Goal: Task Accomplishment & Management: Complete application form

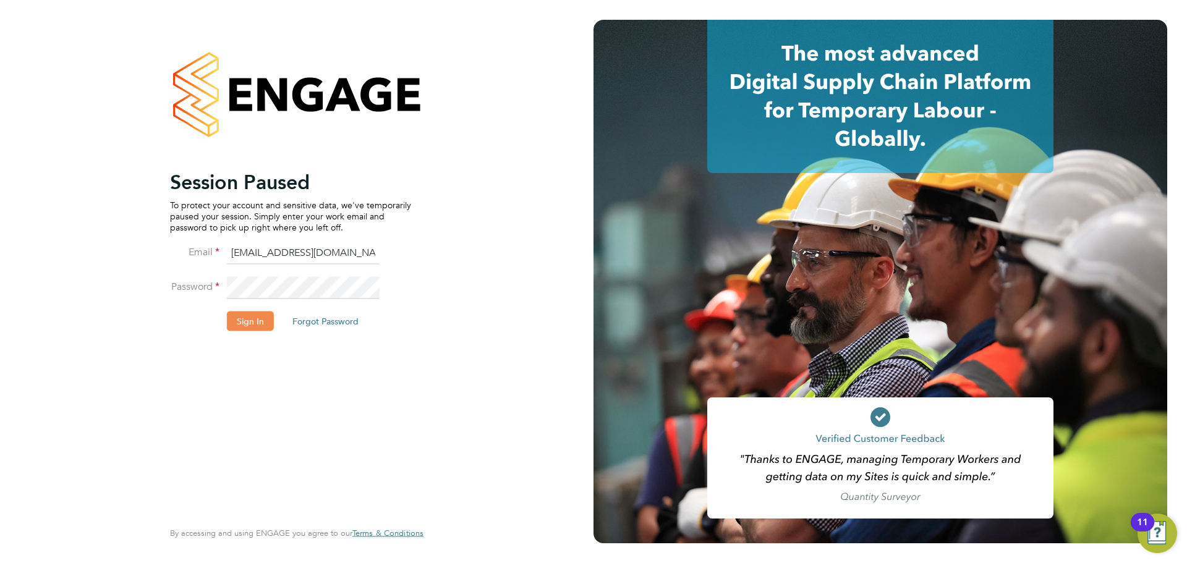
click at [246, 322] on button "Sign In" at bounding box center [250, 321] width 47 height 20
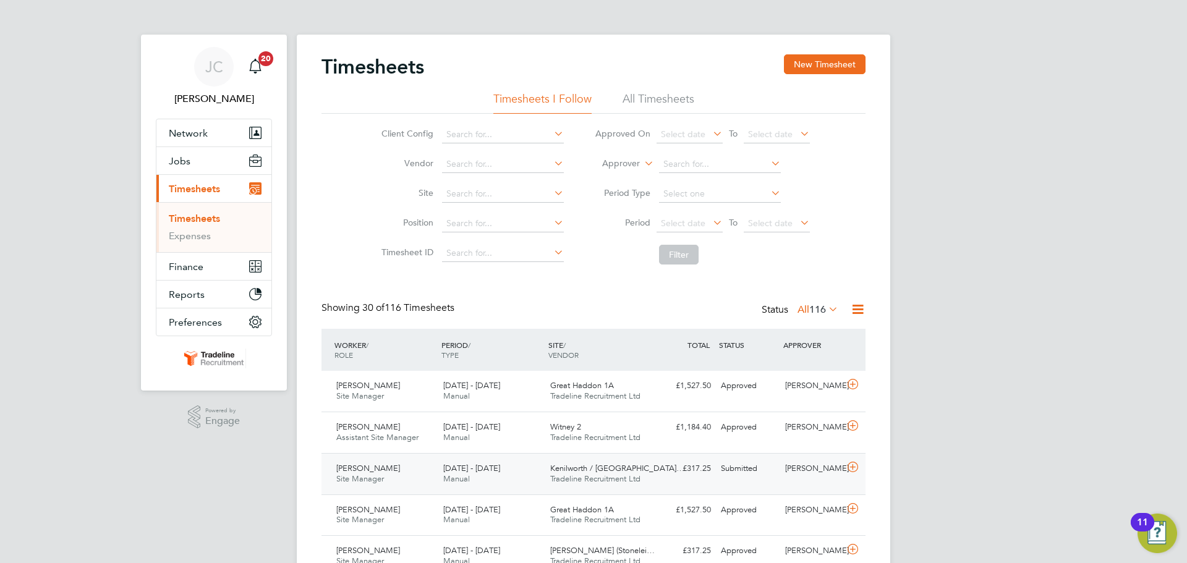
click at [573, 474] on div "Kenilworth / Stoneleigh… Tradeline Recruitment Ltd" at bounding box center [598, 474] width 107 height 31
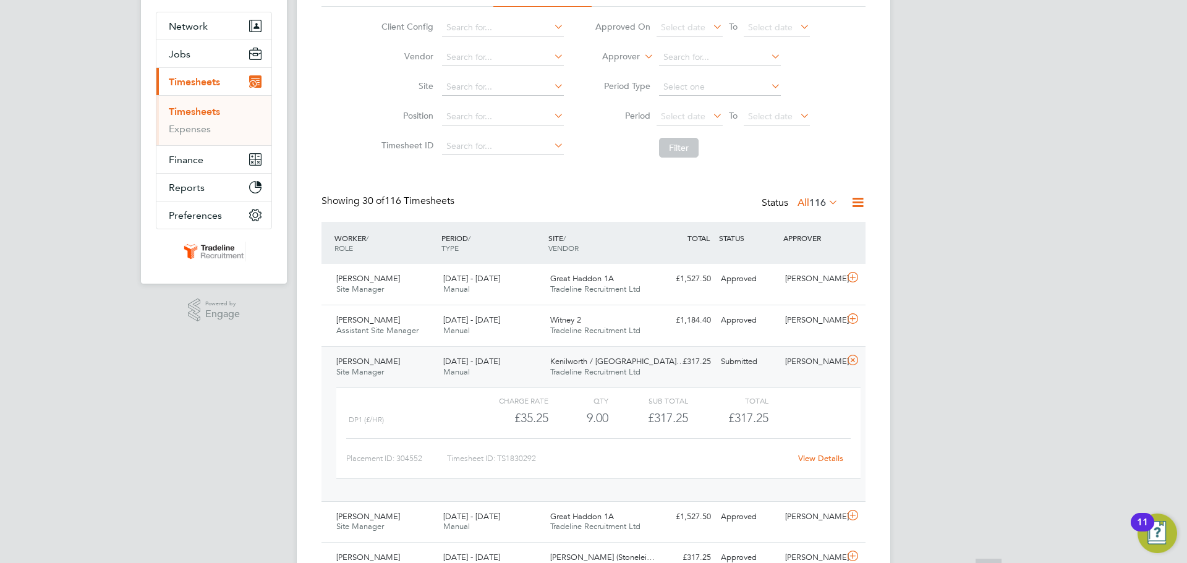
scroll to position [186, 0]
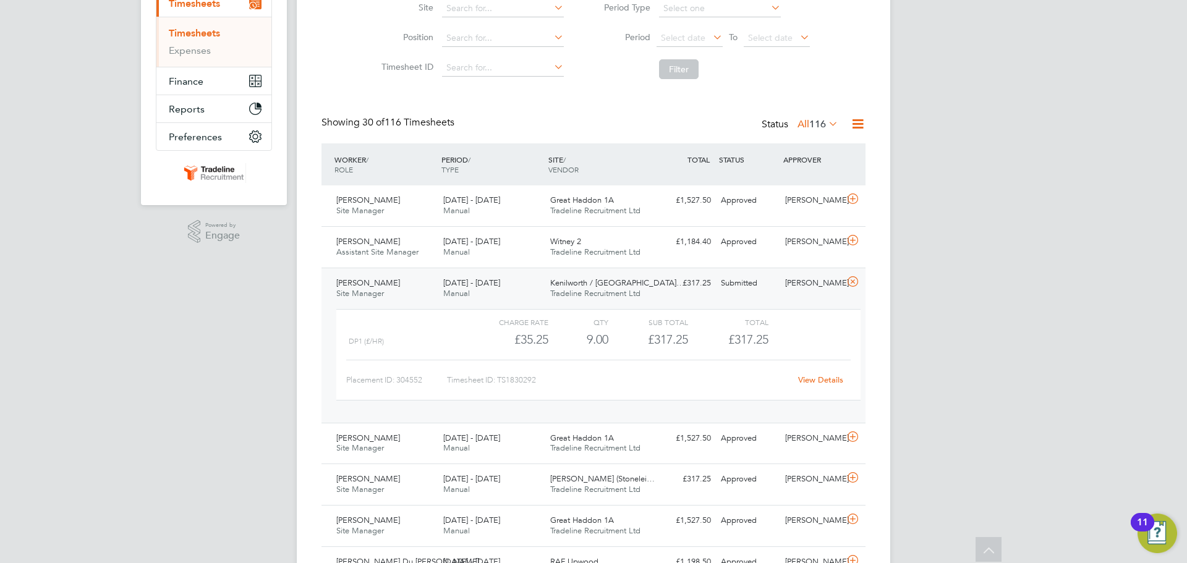
click at [814, 377] on link "View Details" at bounding box center [820, 380] width 45 height 11
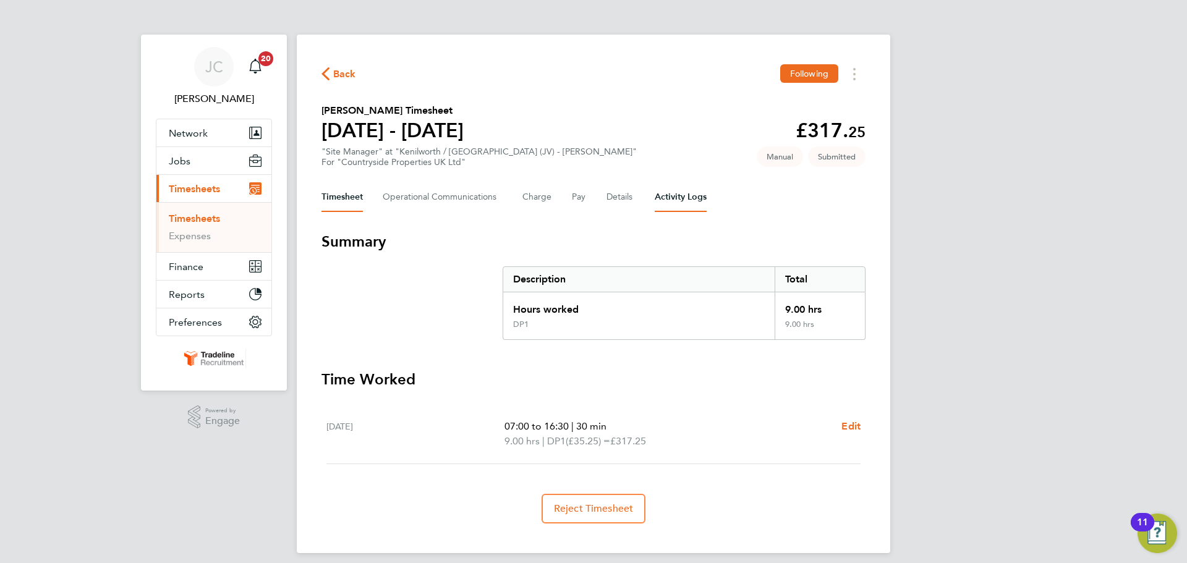
click at [677, 196] on Logs-tab "Activity Logs" at bounding box center [681, 197] width 52 height 30
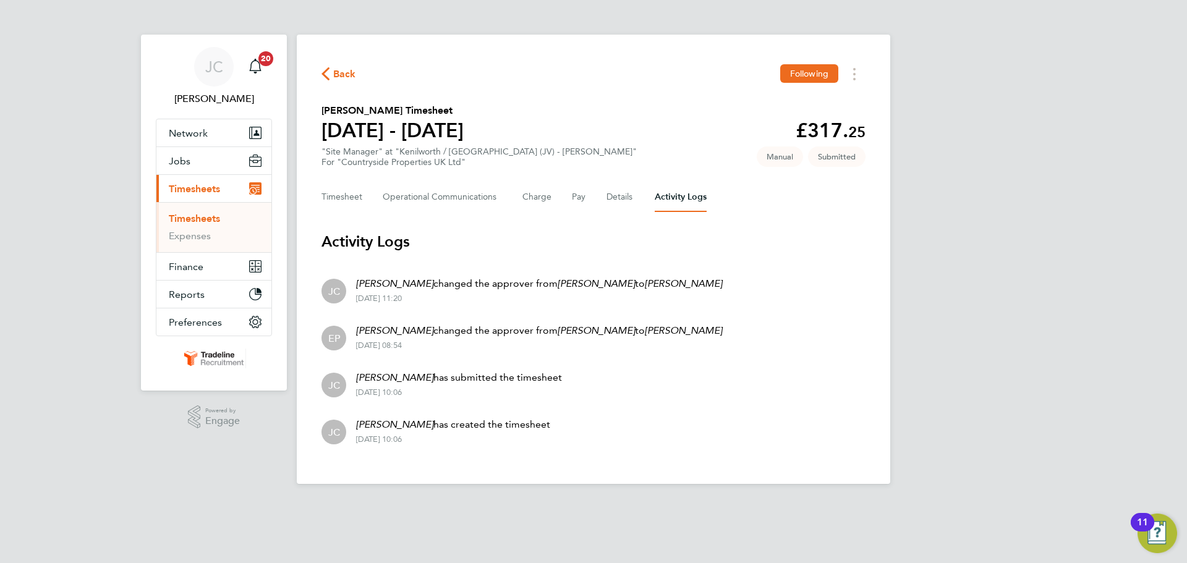
click at [569, 197] on div "Timesheet Operational Communications Charge Pay Details Activity Logs" at bounding box center [594, 197] width 544 height 30
click at [576, 194] on button "Pay" at bounding box center [579, 197] width 15 height 30
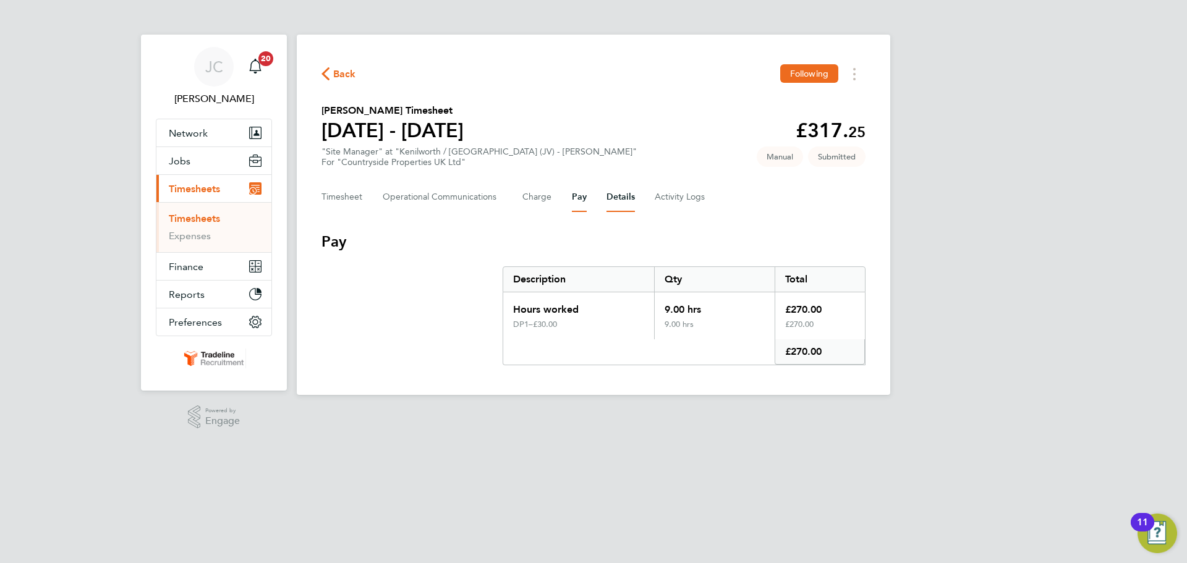
click at [616, 193] on button "Details" at bounding box center [621, 197] width 28 height 30
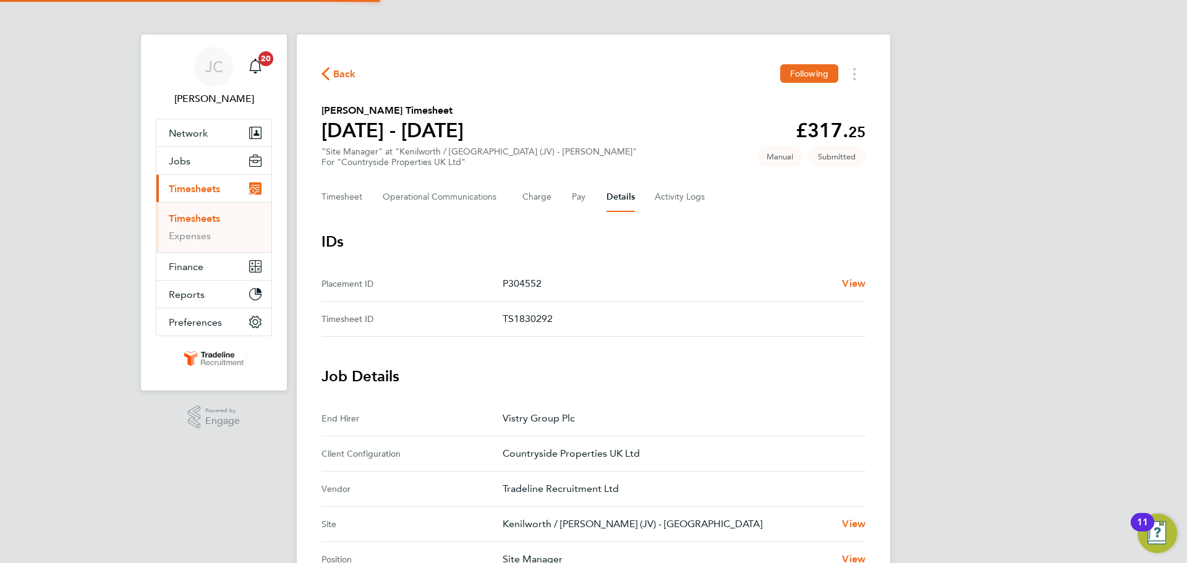
scroll to position [247, 0]
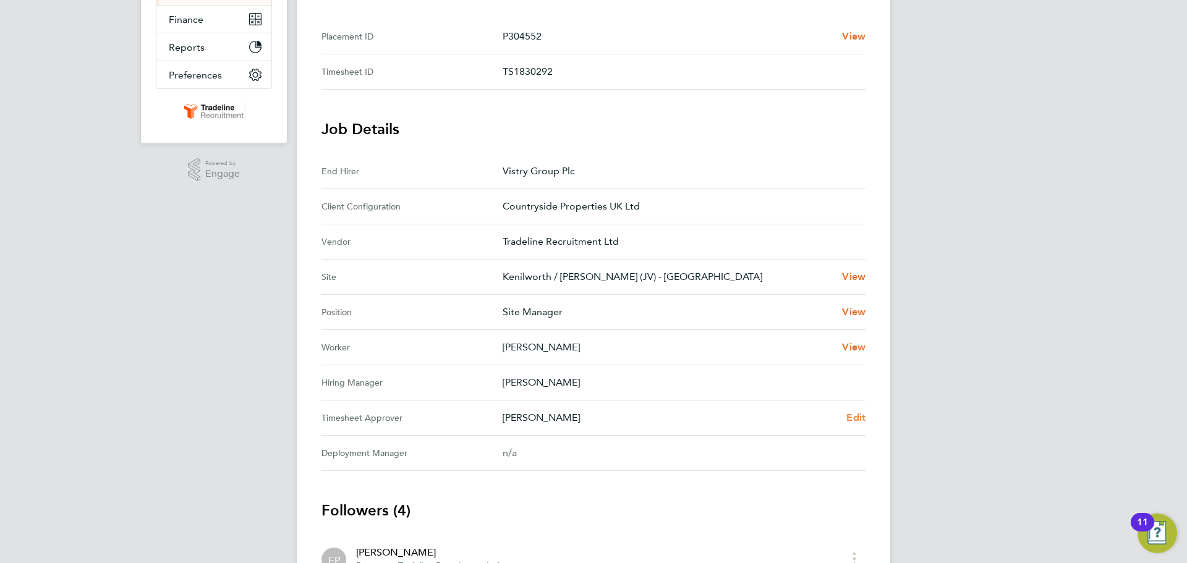
click at [848, 421] on span "Edit" at bounding box center [856, 418] width 19 height 12
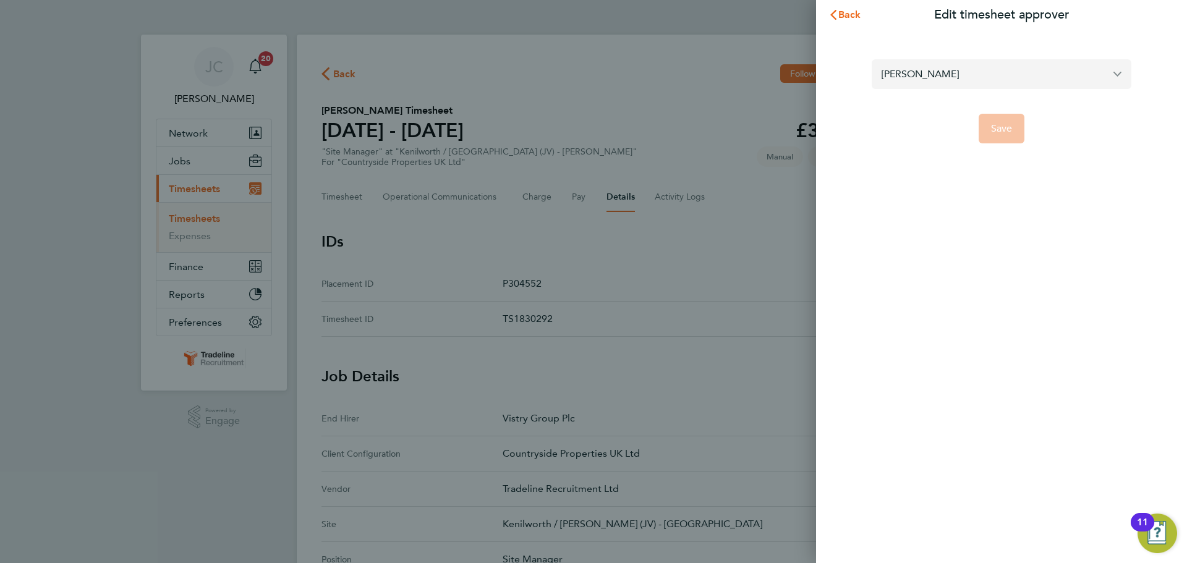
click at [922, 80] on input "Darren Truscott" at bounding box center [1002, 73] width 260 height 29
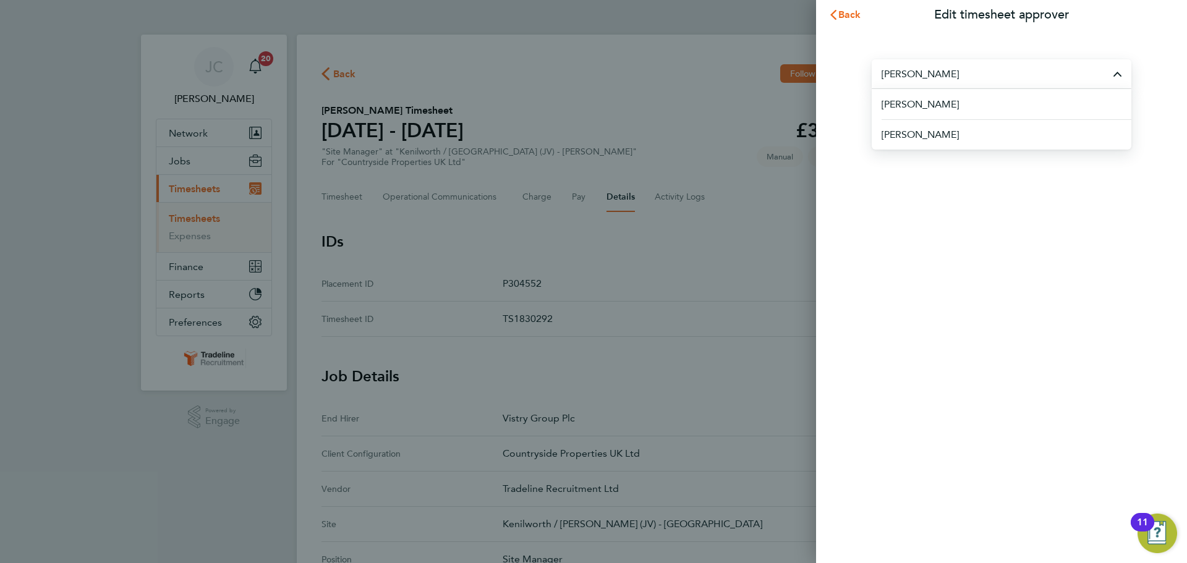
click at [986, 317] on div "Back Edit timesheet approver paul m Paul Marcus Paul Medway Save" at bounding box center [1001, 281] width 371 height 563
type input "Darren Truscott"
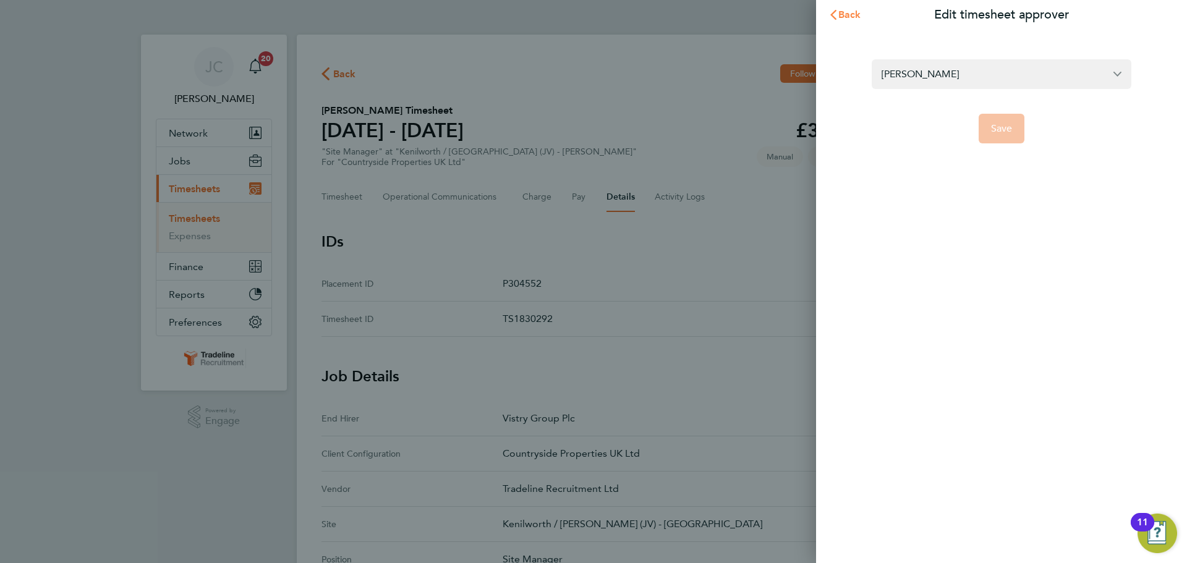
click at [853, 17] on span "Back" at bounding box center [850, 15] width 23 height 12
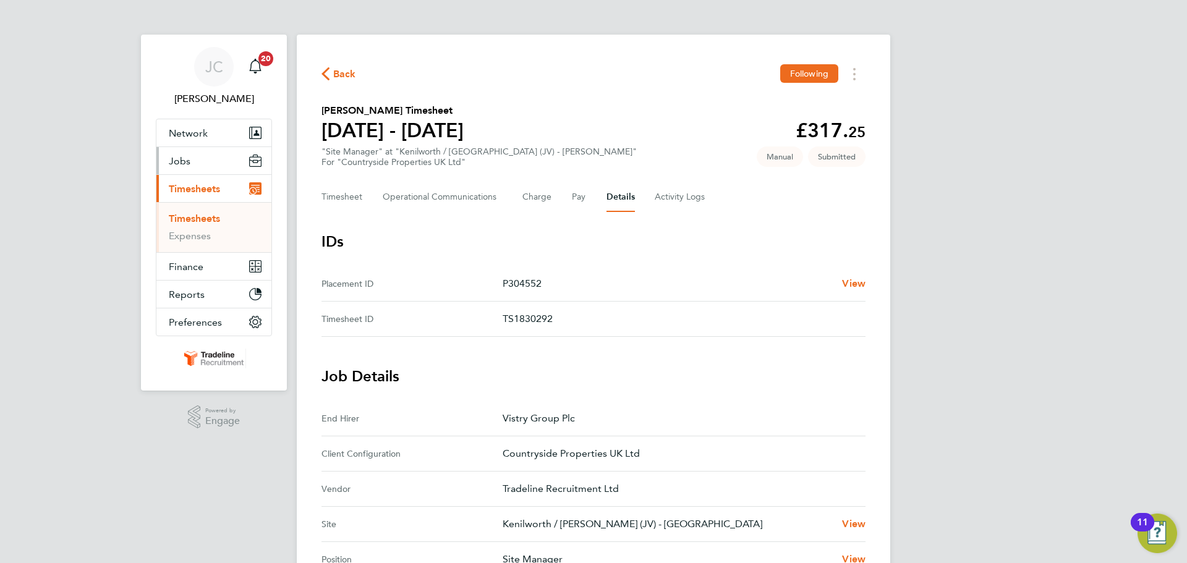
click at [211, 155] on button "Jobs" at bounding box center [213, 160] width 115 height 27
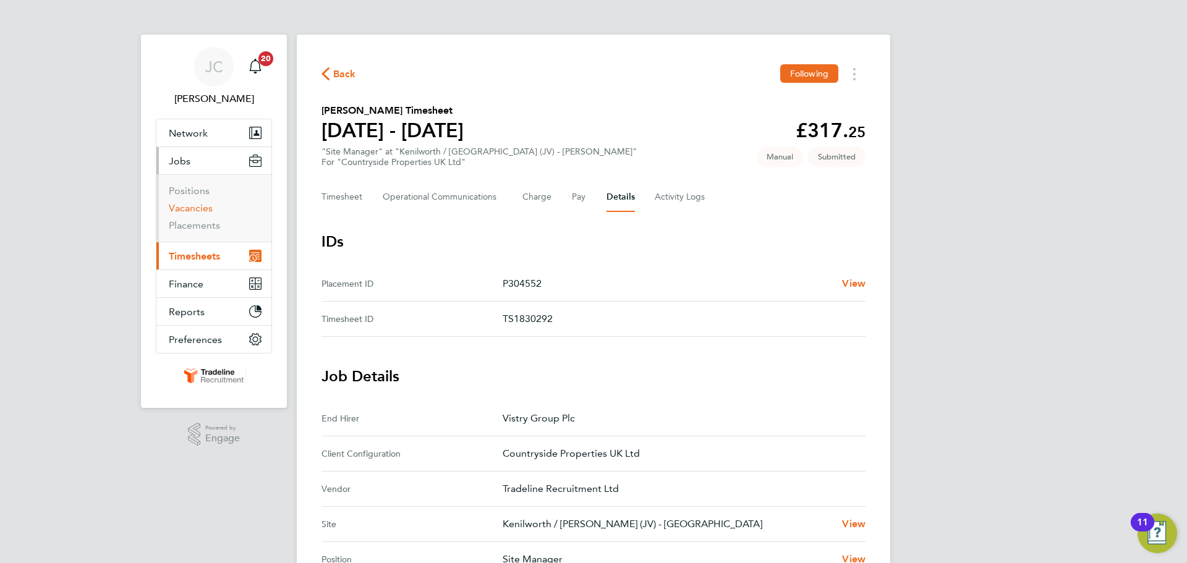
click at [207, 210] on link "Vacancies" at bounding box center [191, 208] width 44 height 12
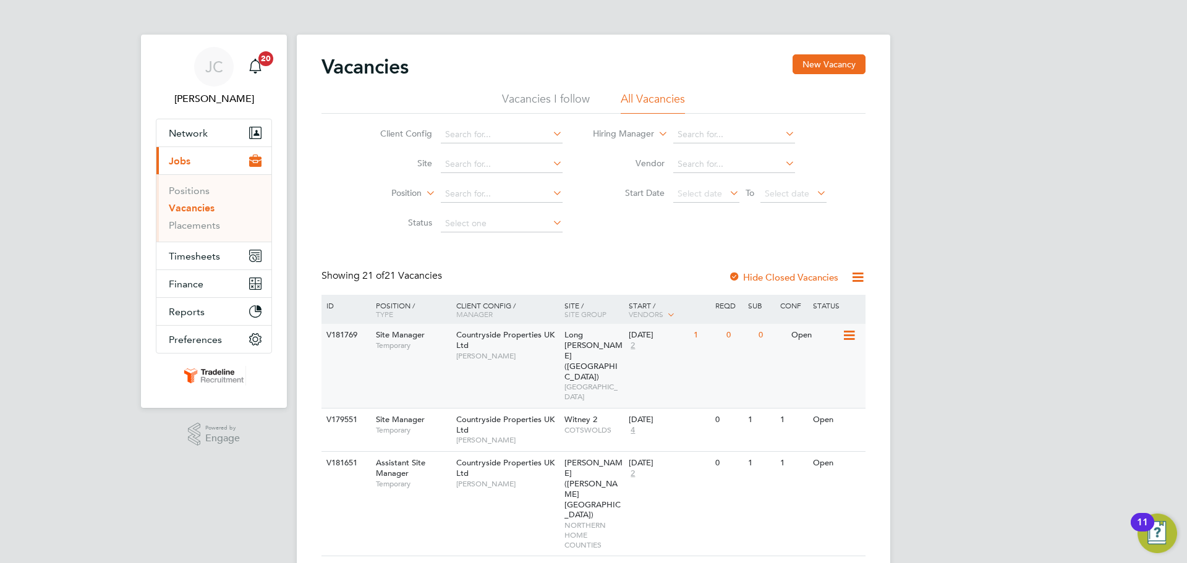
click at [634, 353] on div "17 Oct 2025 2" at bounding box center [658, 340] width 65 height 33
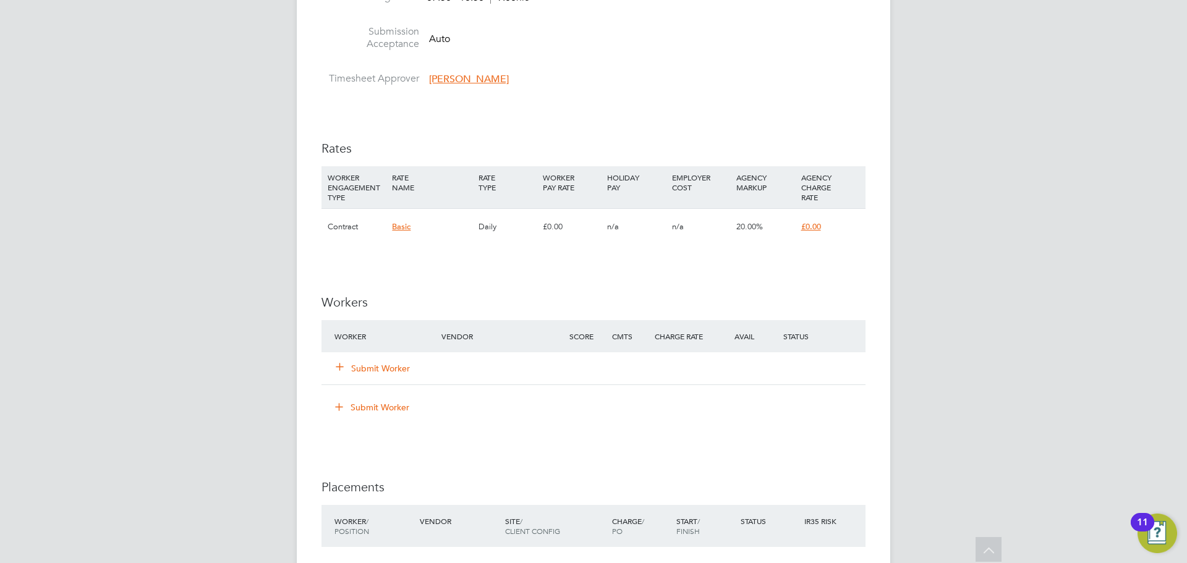
scroll to position [928, 0]
click at [403, 367] on button "Submit Worker" at bounding box center [373, 366] width 74 height 12
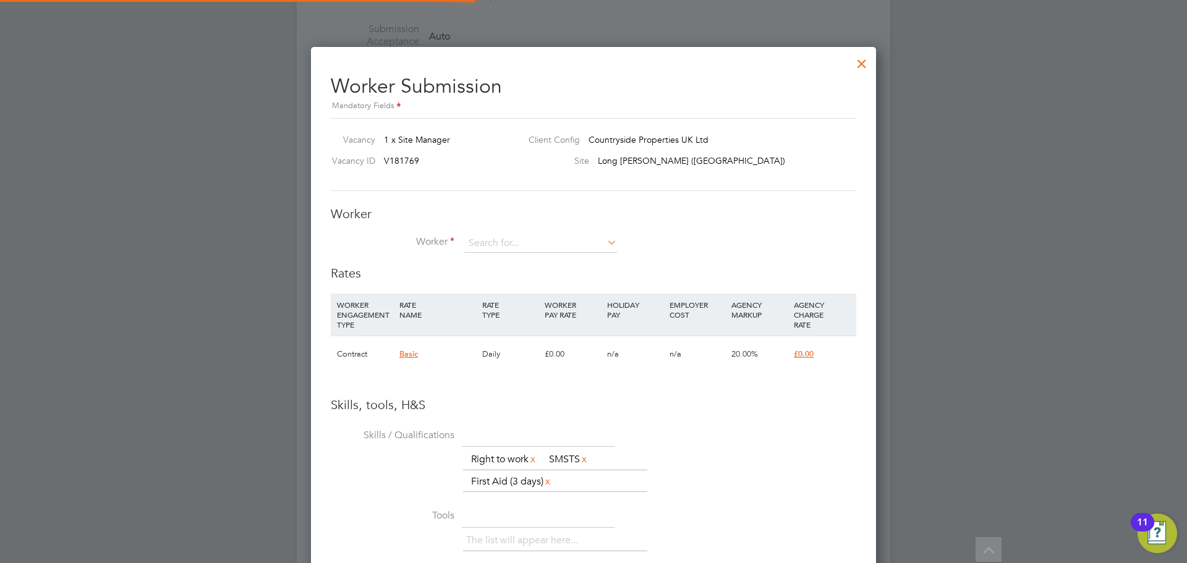
scroll to position [6, 6]
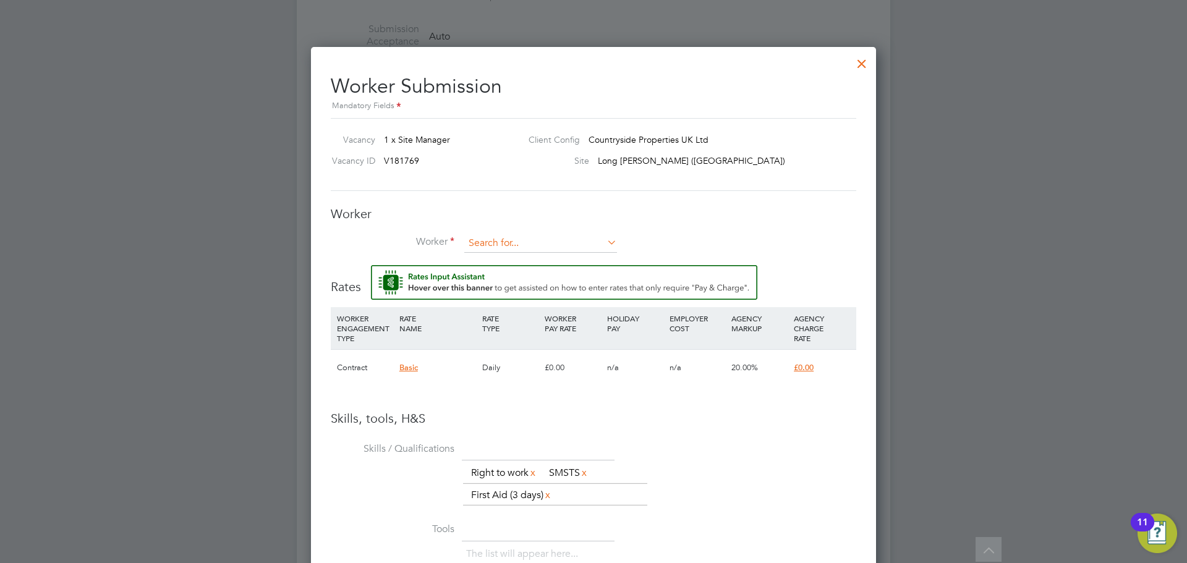
click at [532, 243] on input at bounding box center [540, 243] width 153 height 19
click at [531, 257] on li "Danielle Pr eira (DP1)" at bounding box center [541, 261] width 154 height 17
type input "Danielle Preira (DP1)"
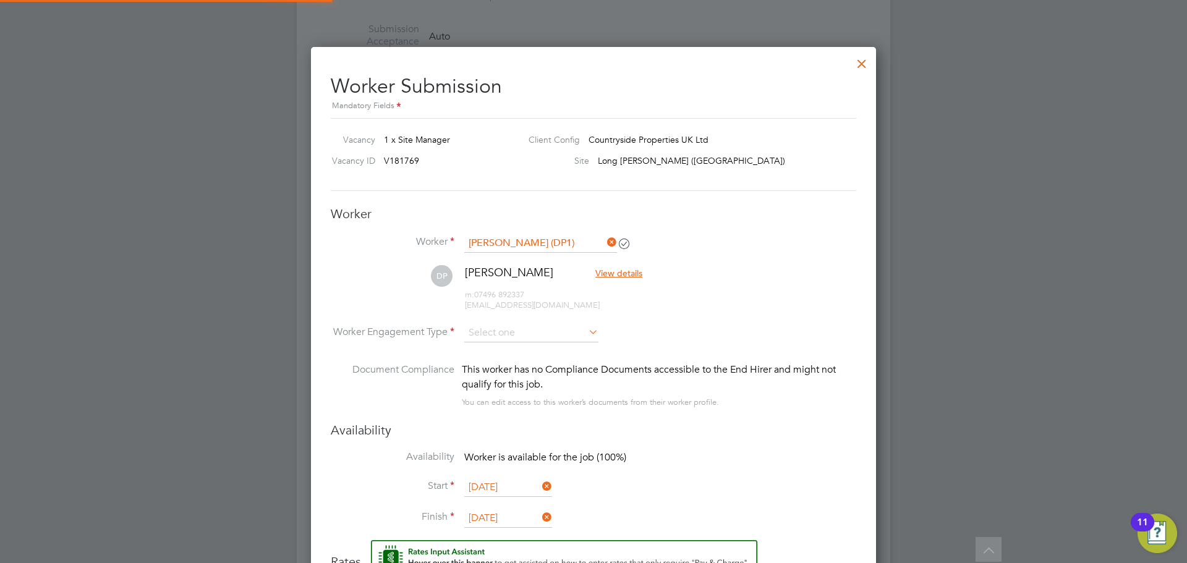
scroll to position [1090, 566]
click at [553, 331] on input at bounding box center [531, 333] width 134 height 19
click at [534, 351] on li "Contract" at bounding box center [531, 351] width 135 height 16
type input "Contract"
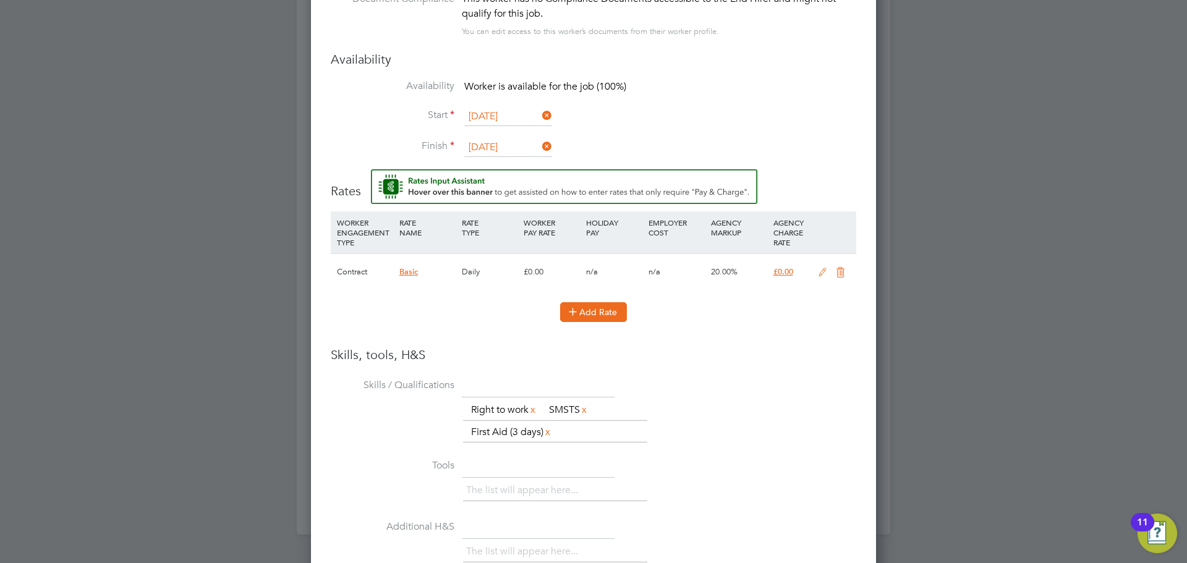
click at [574, 315] on icon at bounding box center [572, 311] width 9 height 9
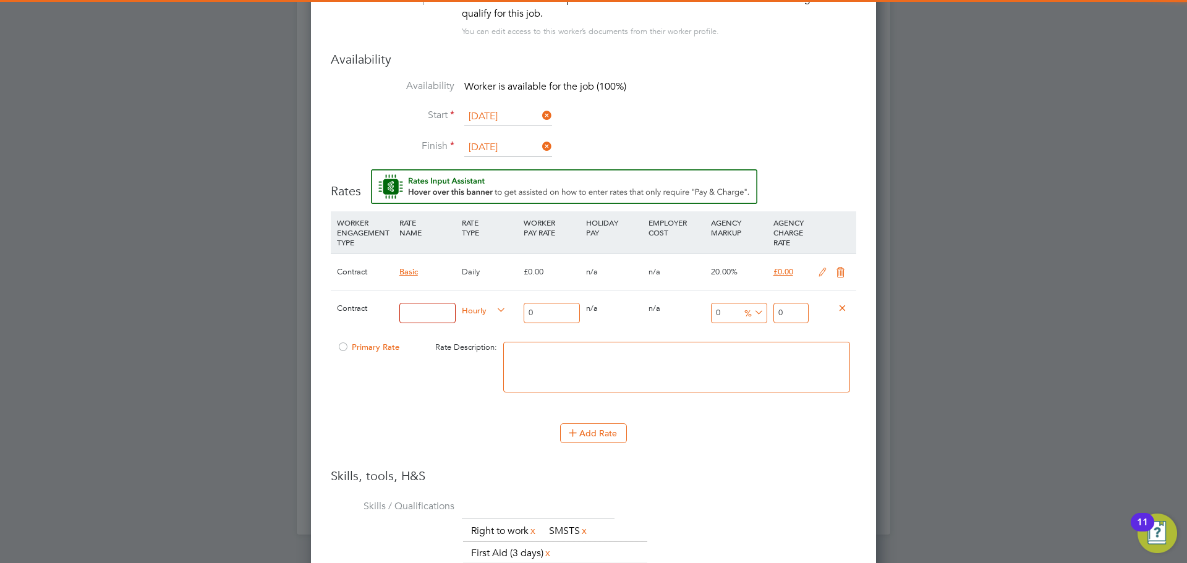
click at [416, 314] on input at bounding box center [427, 313] width 56 height 20
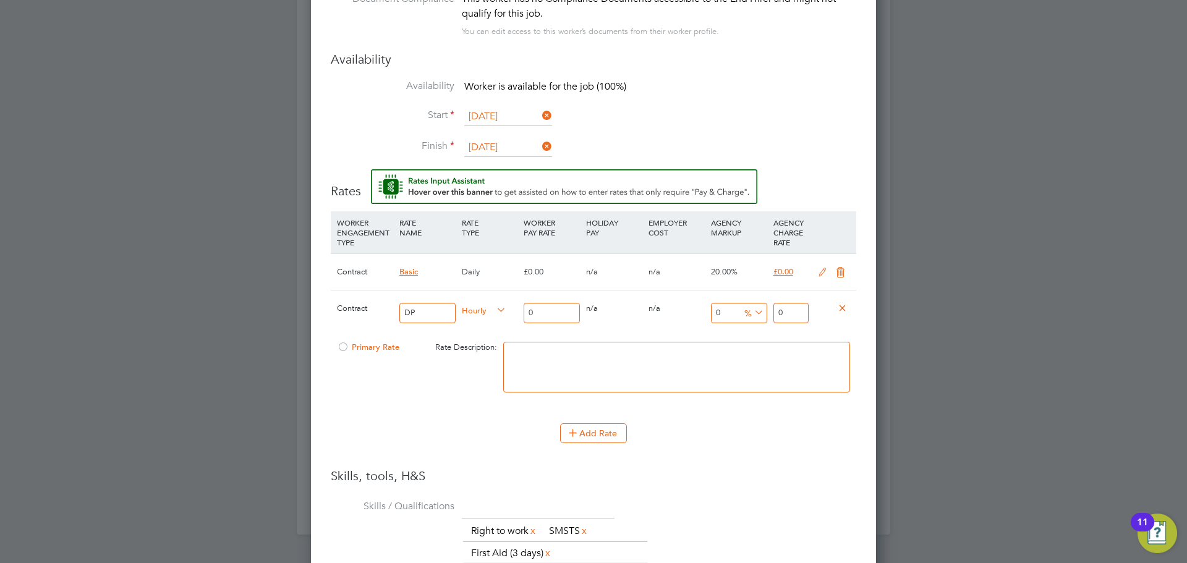
type input "DP1"
drag, startPoint x: 544, startPoint y: 314, endPoint x: 485, endPoint y: 313, distance: 58.8
click at [485, 313] on div "Contract DP1 Hourly 0 0 n/a 0 n/a 0 0 % 0" at bounding box center [594, 313] width 526 height 46
type input "3"
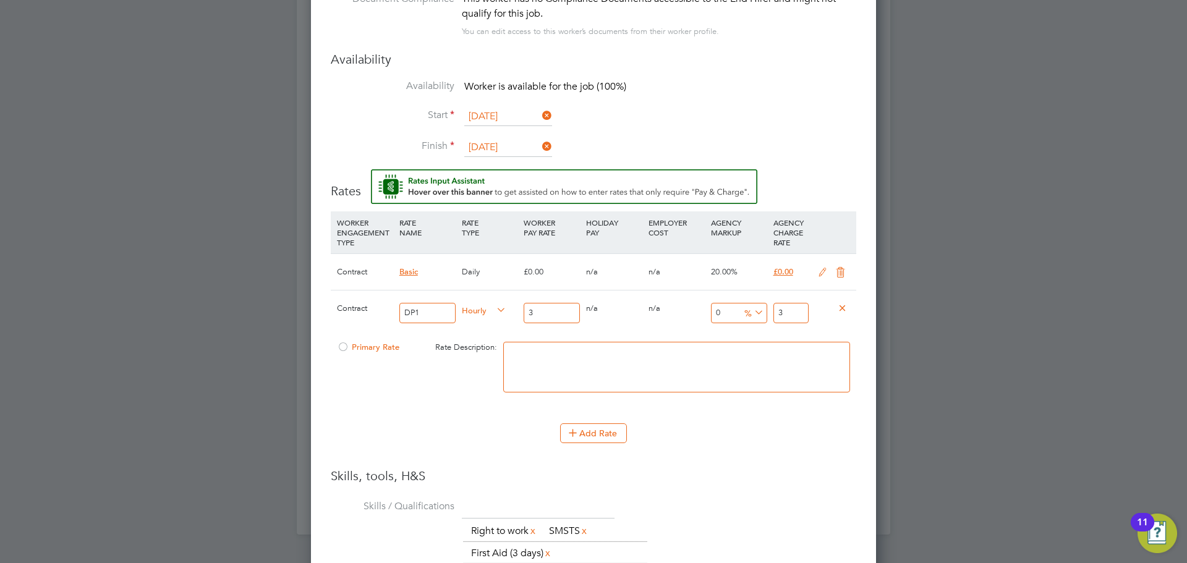
type input "30"
click at [727, 310] on input "0" at bounding box center [739, 313] width 56 height 20
type input "1"
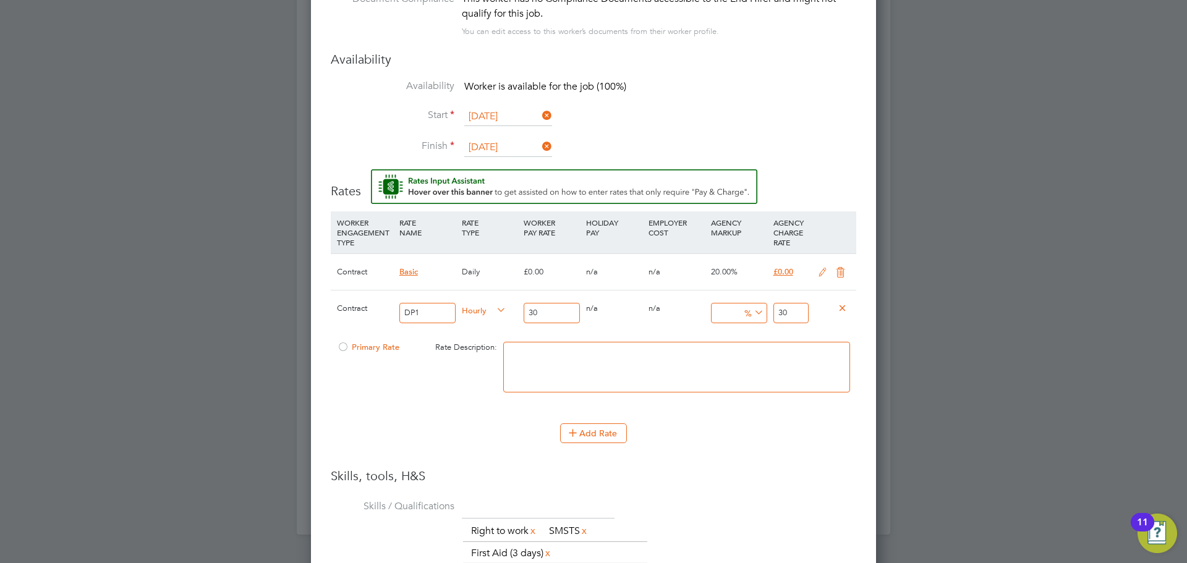
type input "30.3"
type input "17"
type input "35.1"
type input "17.5"
type input "35.25"
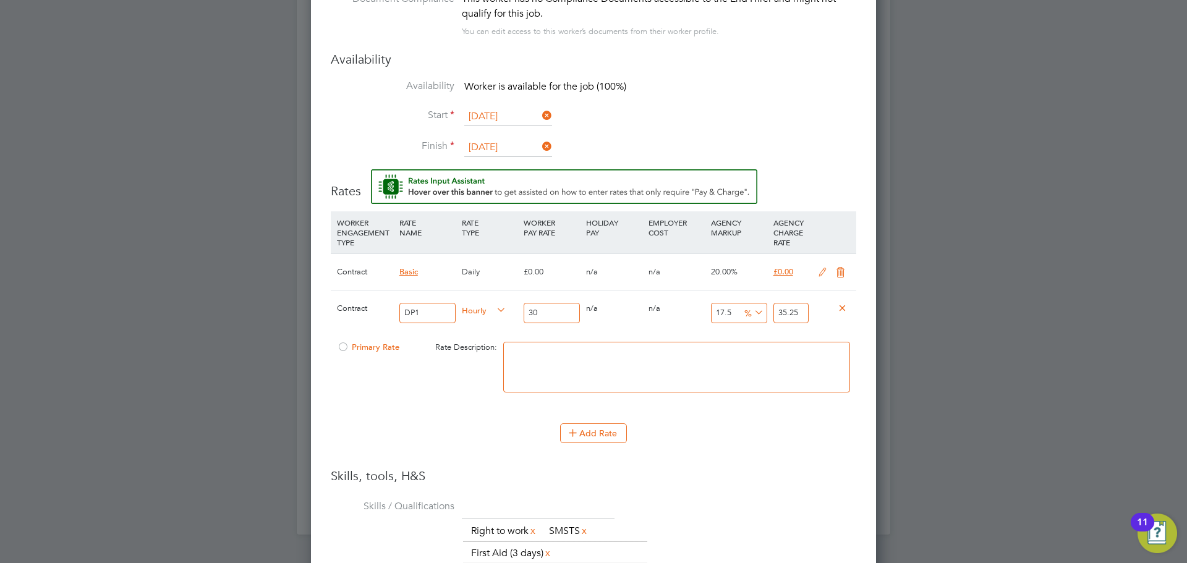
type input "17.5"
click at [551, 364] on textarea at bounding box center [676, 367] width 347 height 51
click at [343, 346] on div at bounding box center [343, 350] width 12 height 9
click at [570, 367] on textarea at bounding box center [676, 367] width 347 height 51
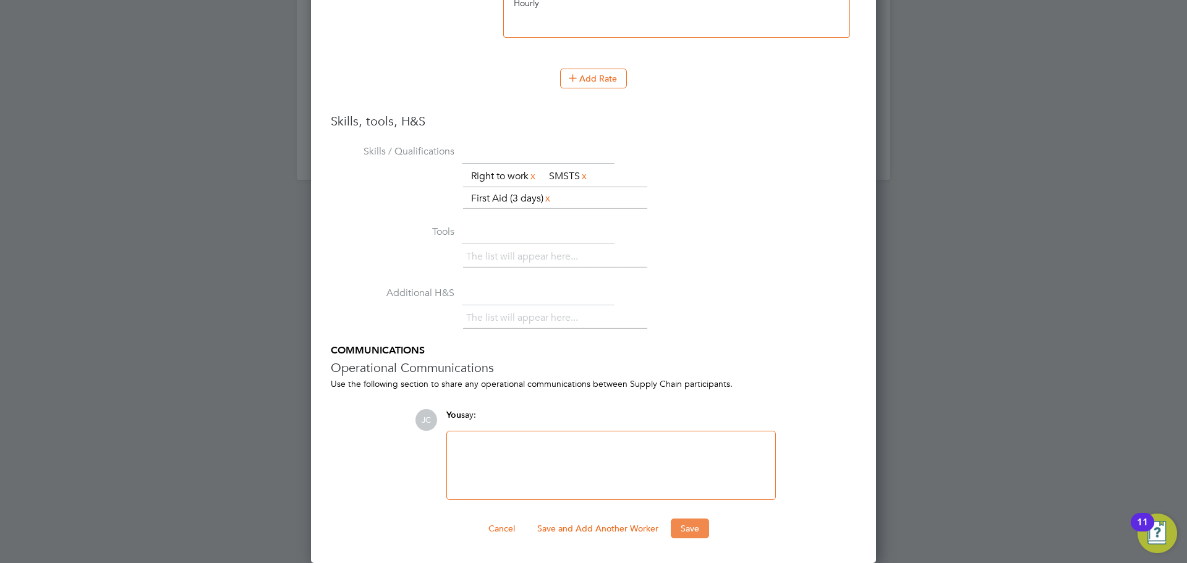
type textarea "Hourly"
click at [701, 521] on button "Save" at bounding box center [690, 529] width 38 height 20
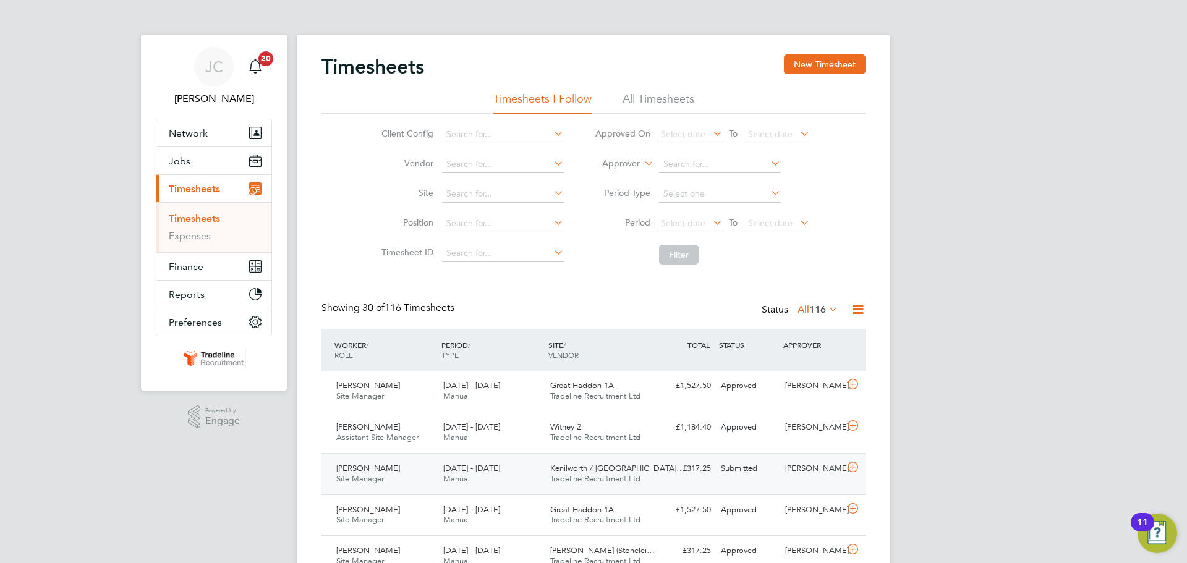
click at [737, 471] on div "Submitted" at bounding box center [748, 469] width 64 height 20
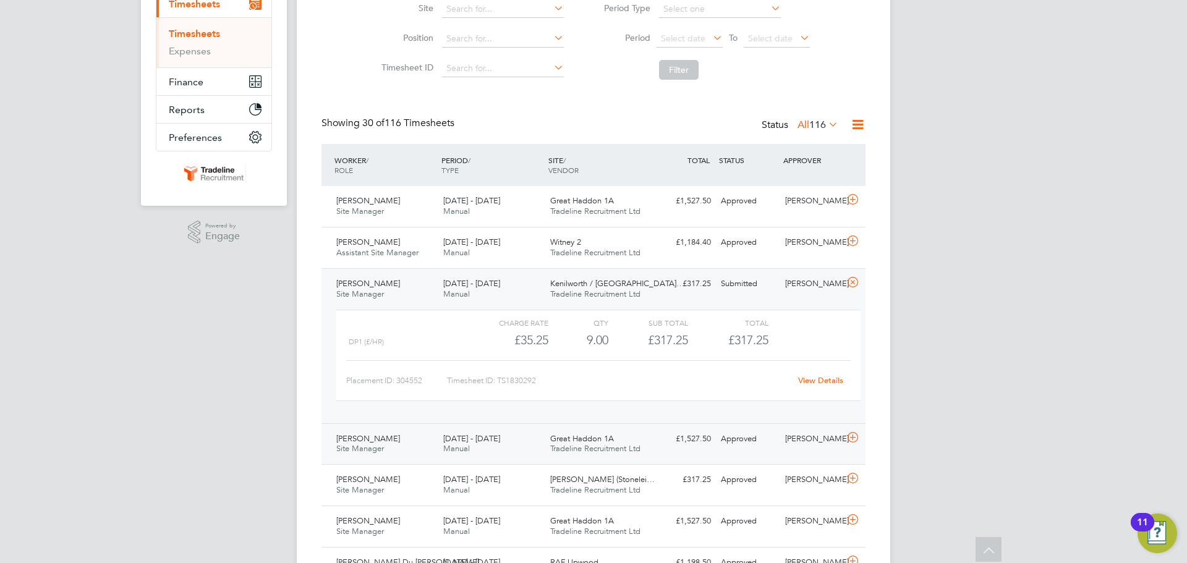
scroll to position [186, 0]
click at [826, 383] on link "View Details" at bounding box center [820, 380] width 45 height 11
click at [827, 378] on link "View Details" at bounding box center [820, 380] width 45 height 11
click at [845, 338] on div "DP1 (£/HR) £35.25 9 9.00 9 £317.25 £317.25" at bounding box center [598, 340] width 524 height 20
click at [840, 380] on link "View Details" at bounding box center [820, 380] width 45 height 11
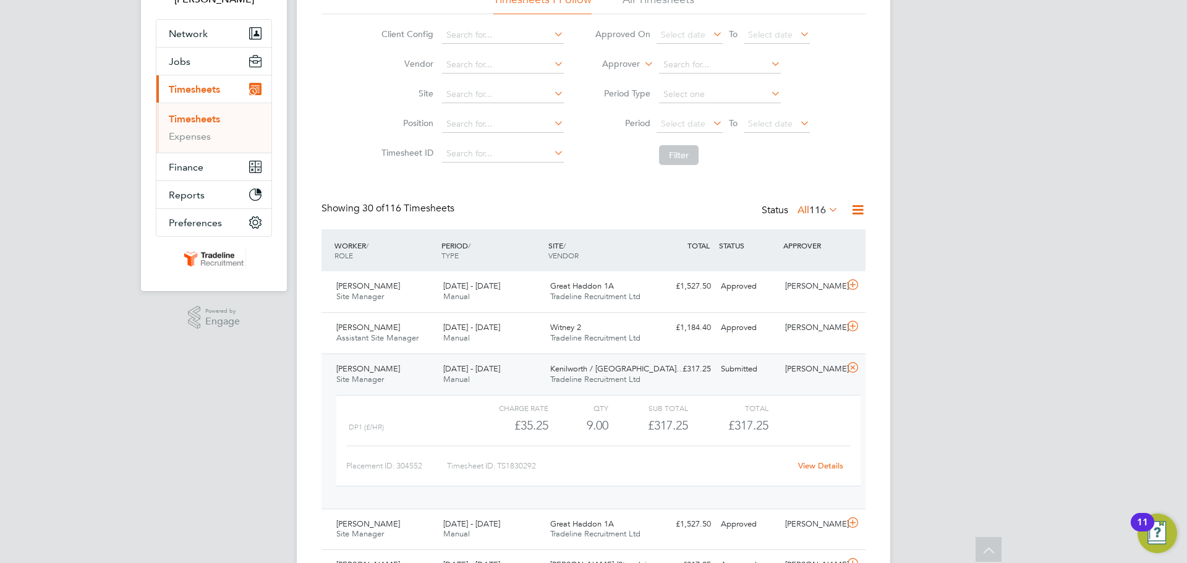
scroll to position [0, 0]
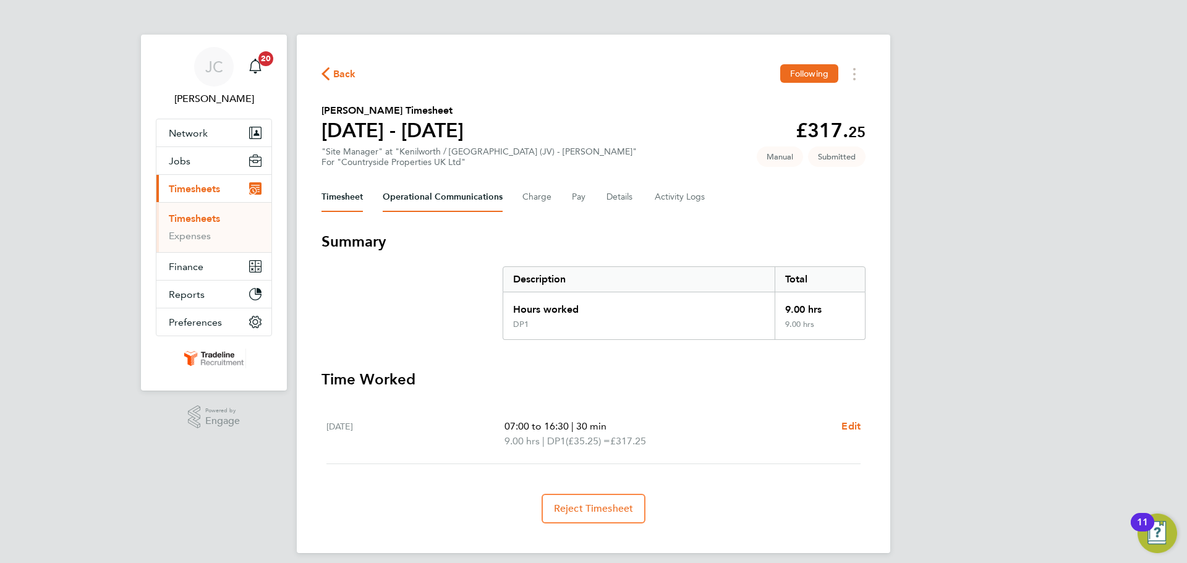
click at [466, 187] on Communications-tab "Operational Communications" at bounding box center [443, 197] width 120 height 30
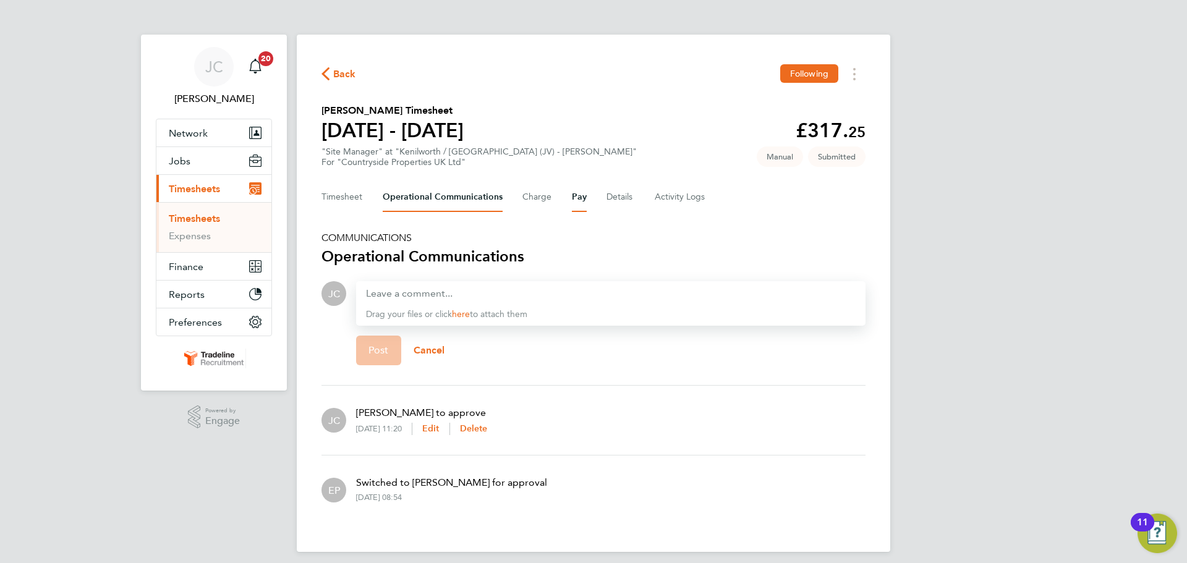
click at [576, 200] on button "Pay" at bounding box center [579, 197] width 15 height 30
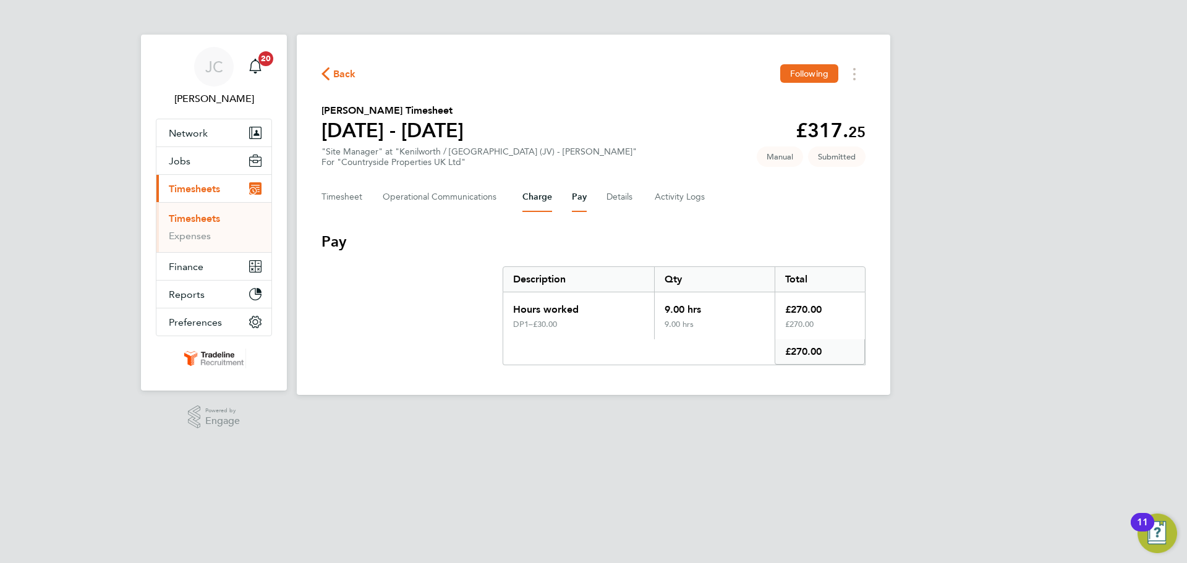
click at [536, 197] on button "Charge" at bounding box center [538, 197] width 30 height 30
click at [615, 198] on button "Details" at bounding box center [621, 197] width 28 height 30
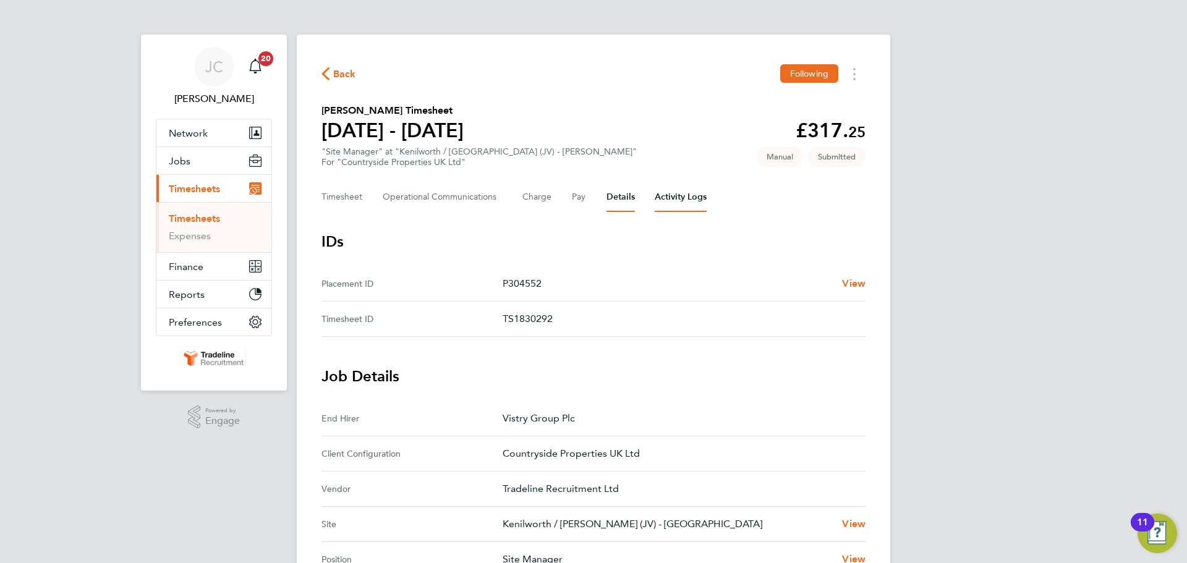
click at [683, 190] on Logs-tab "Activity Logs" at bounding box center [681, 197] width 52 height 30
